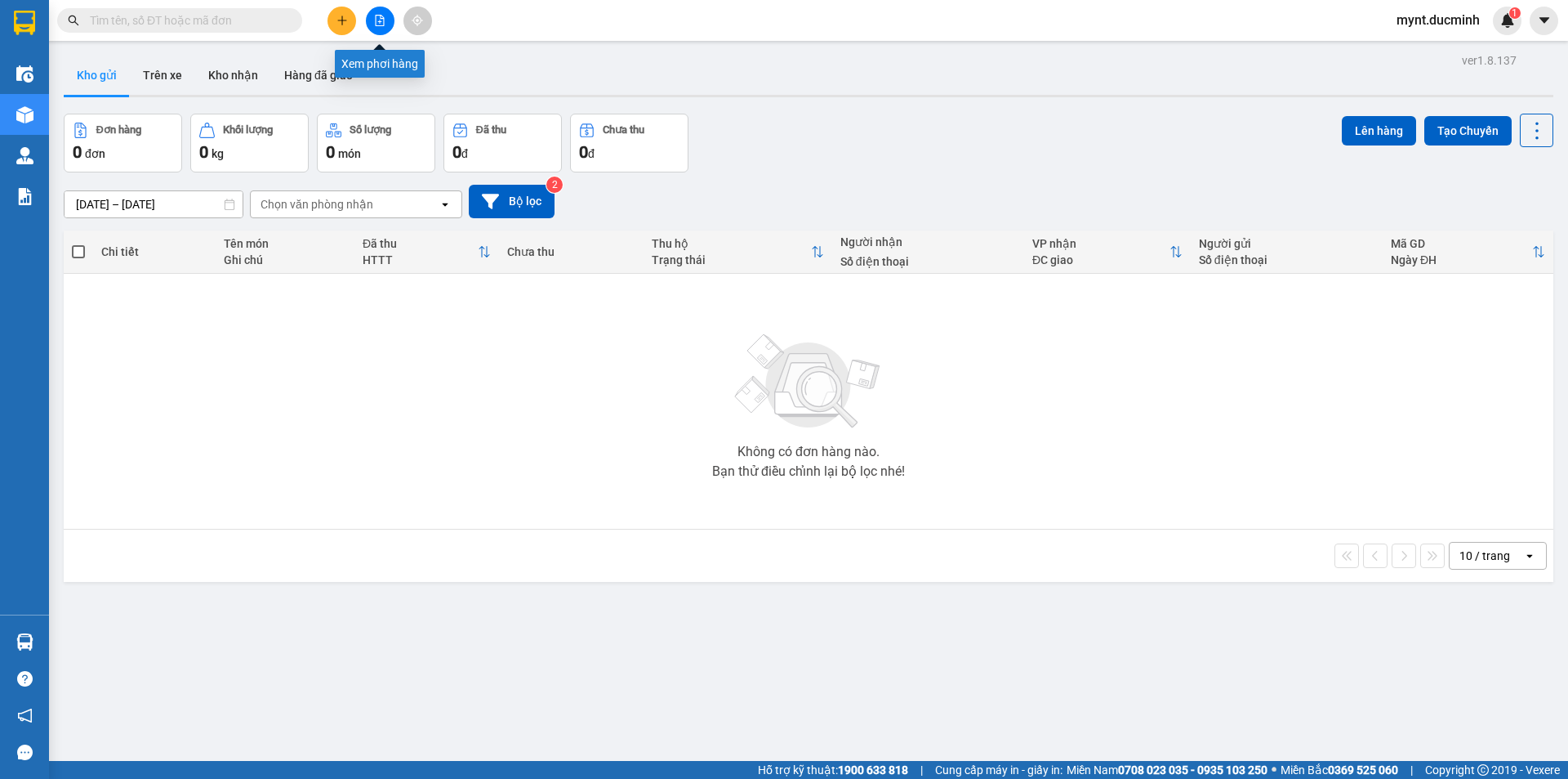
click at [379, 18] on icon "file-add" at bounding box center [380, 20] width 12 height 12
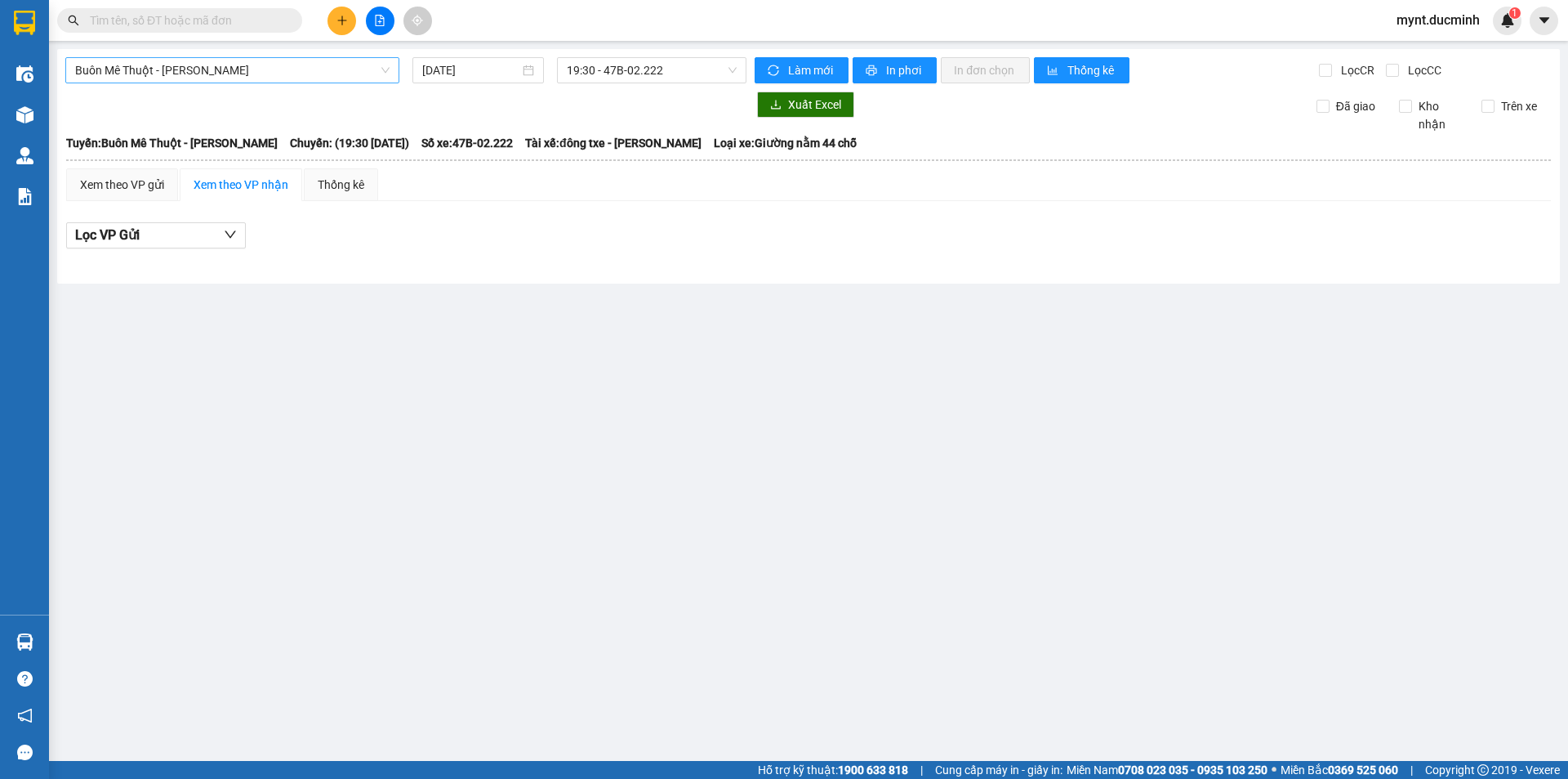
click at [280, 68] on span "Buôn Mê Thuột - [PERSON_NAME]" at bounding box center [233, 70] width 314 height 25
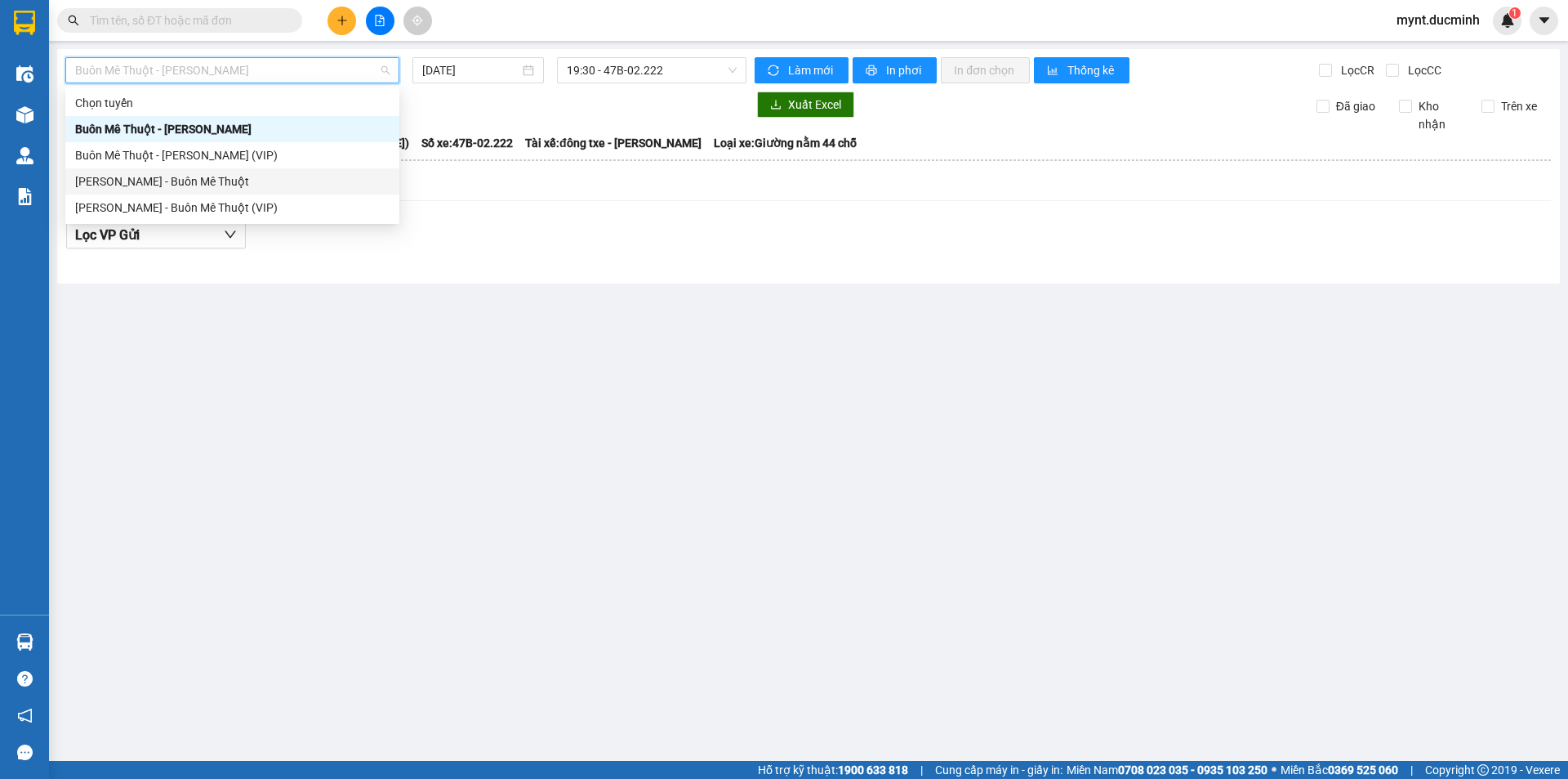
click at [114, 182] on div "[PERSON_NAME] - Buôn Mê Thuột" at bounding box center [233, 182] width 314 height 18
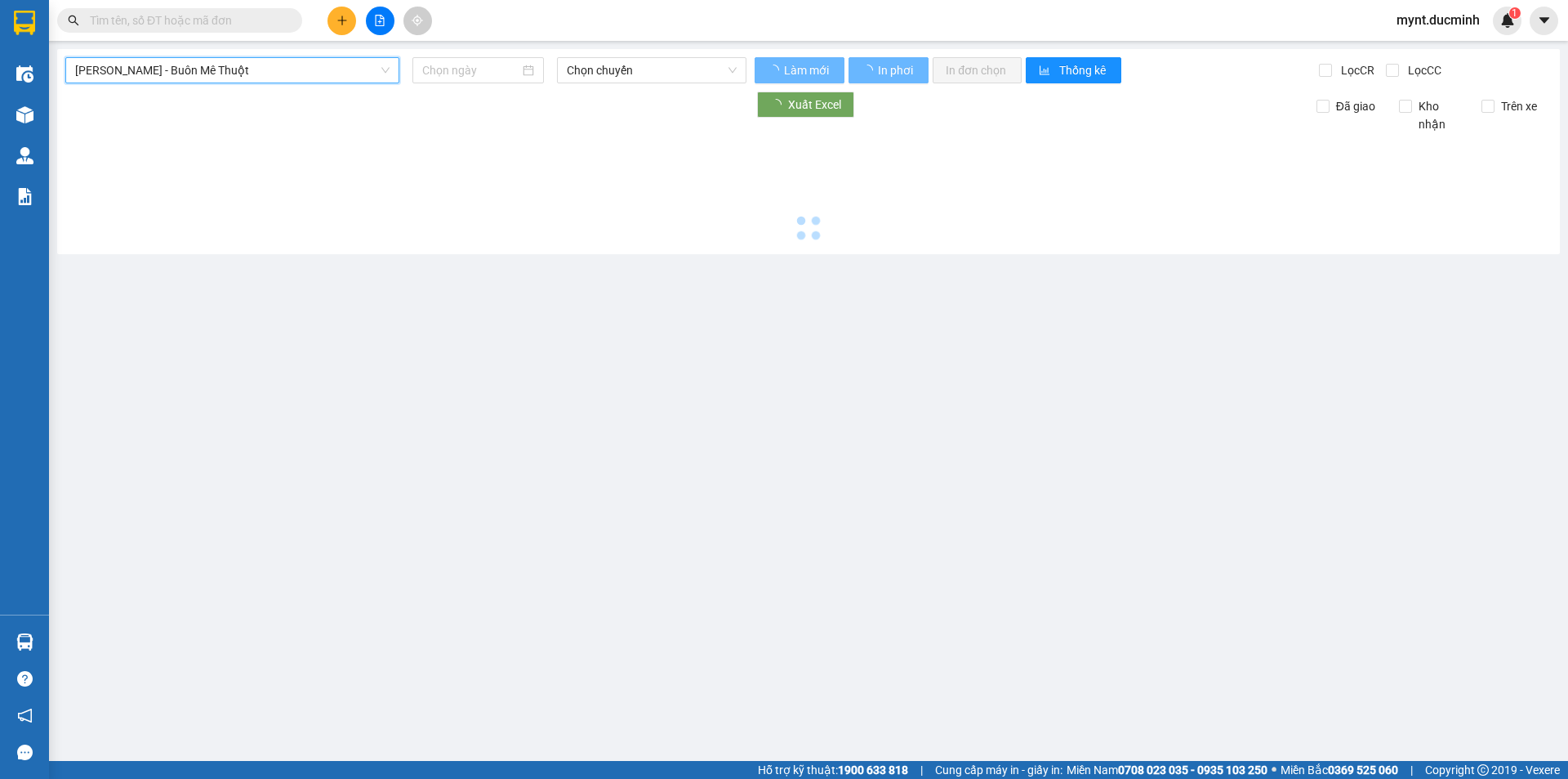
type input "[DATE]"
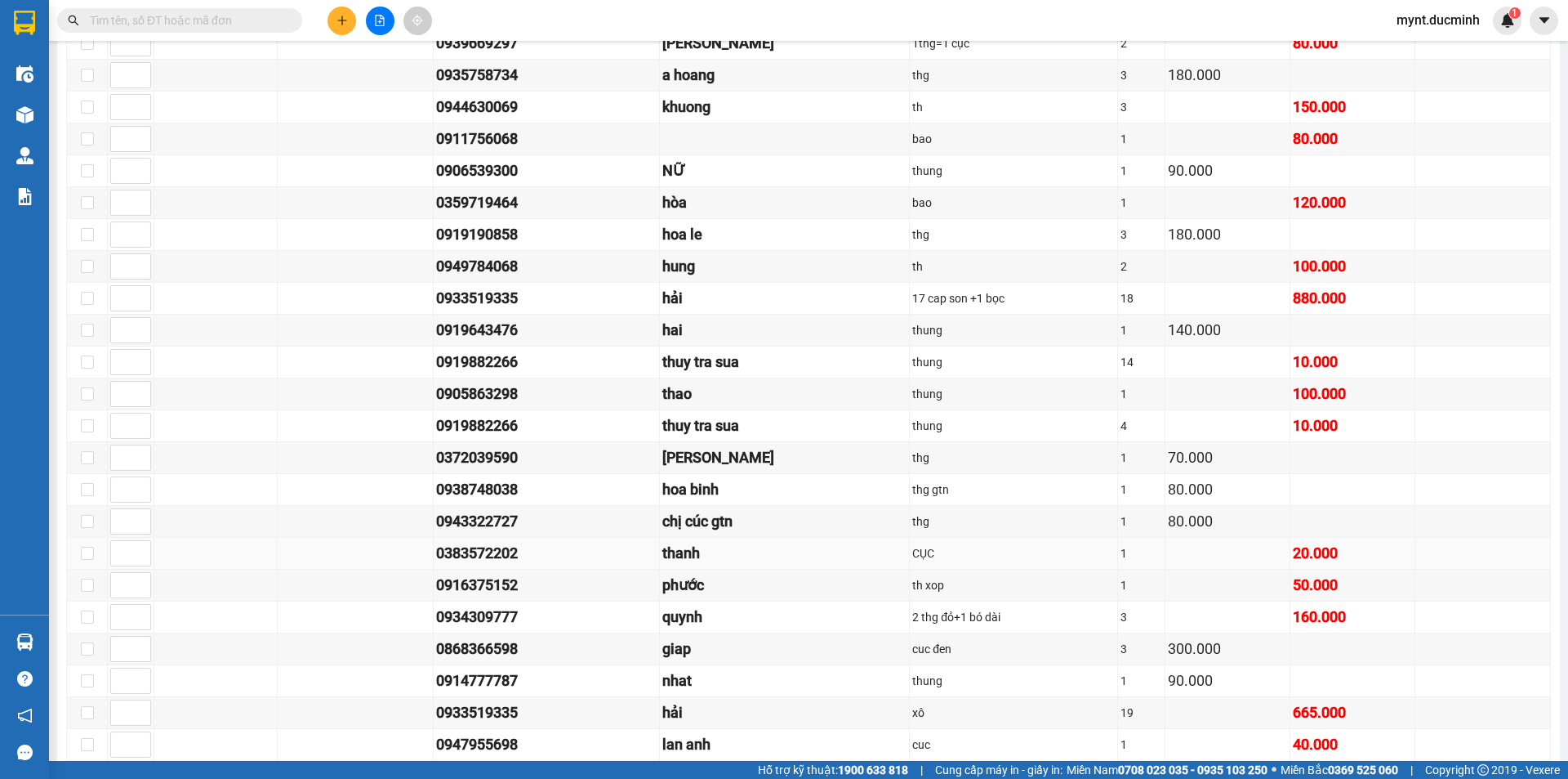
scroll to position [1402, 0]
